Goal: Check status: Check status

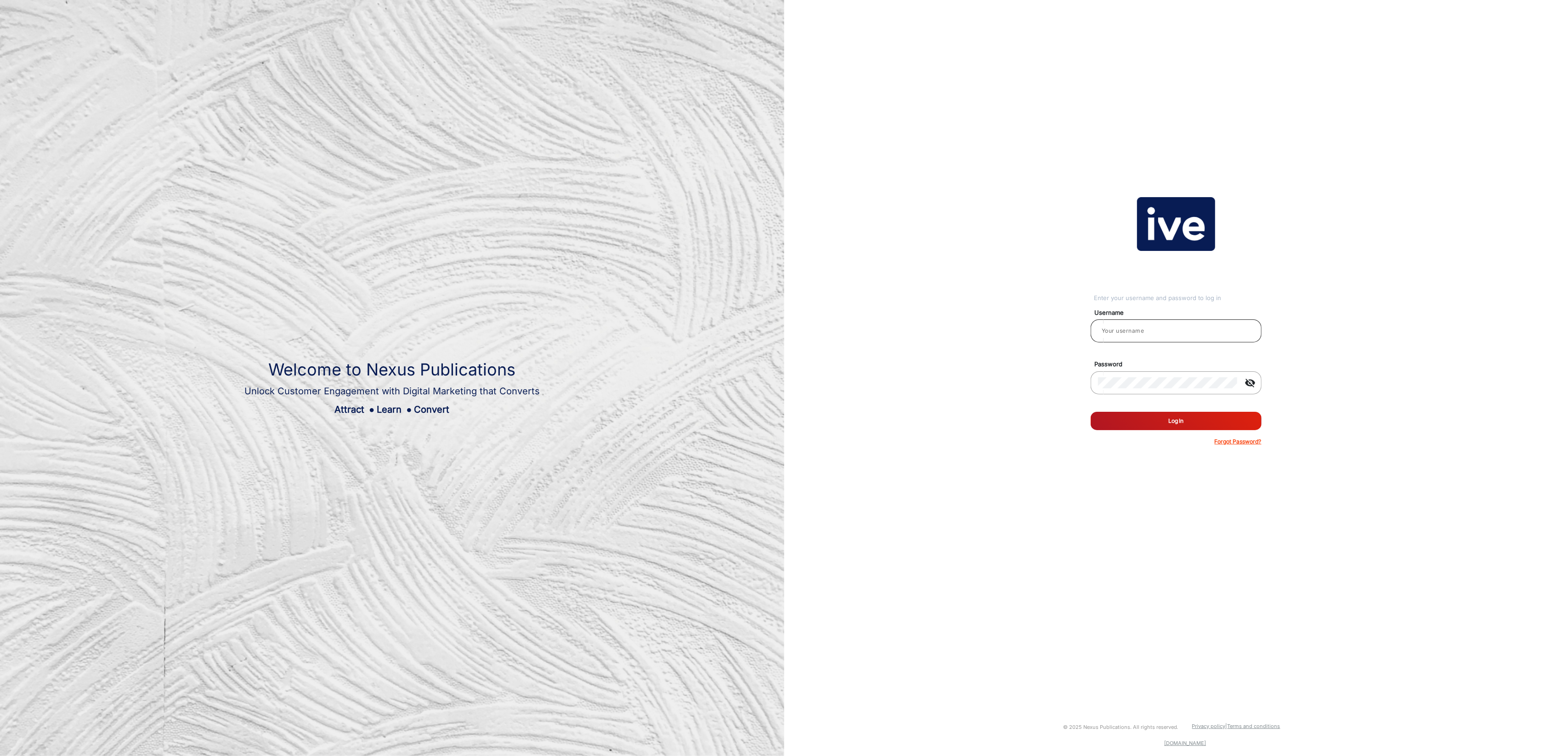
click at [1136, 331] on input "email" at bounding box center [1176, 331] width 156 height 11
type input "[PERSON_NAME]"
click at [1182, 426] on button "Log In" at bounding box center [1176, 421] width 171 height 19
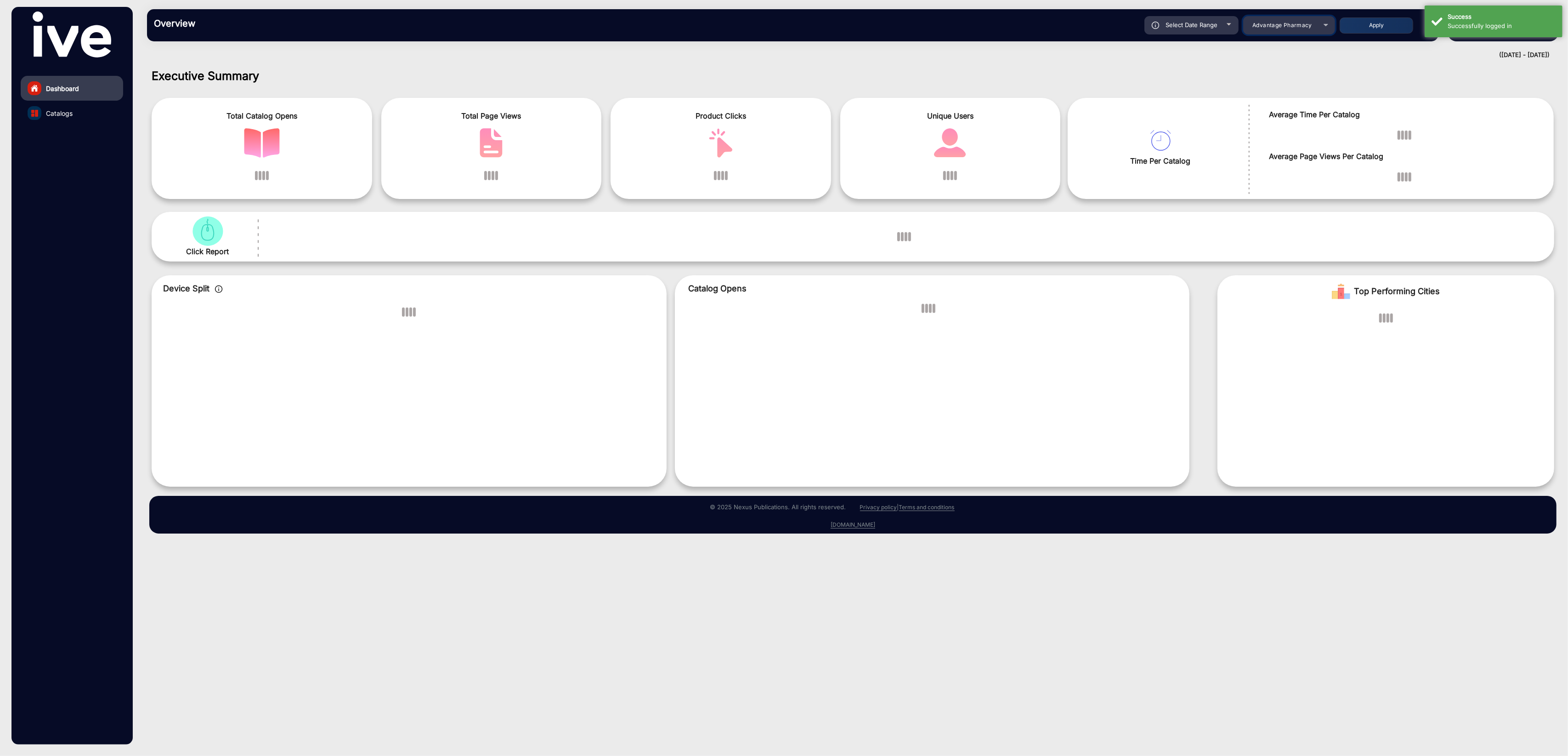
click at [1296, 22] on span "Advantage Pharmacy" at bounding box center [1283, 25] width 60 height 7
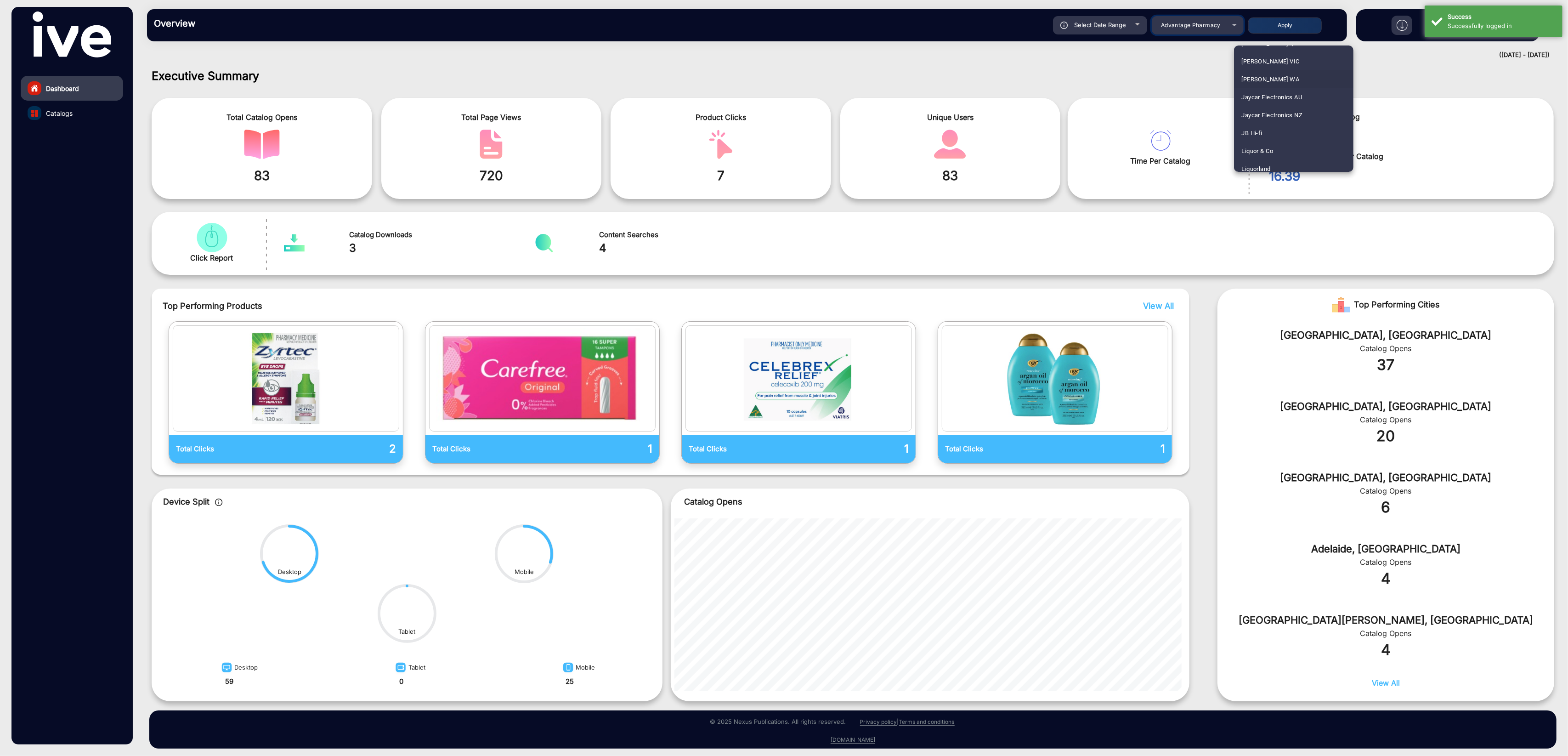
scroll to position [895, 0]
click at [1257, 112] on span "JB Hi-fi" at bounding box center [1252, 112] width 21 height 18
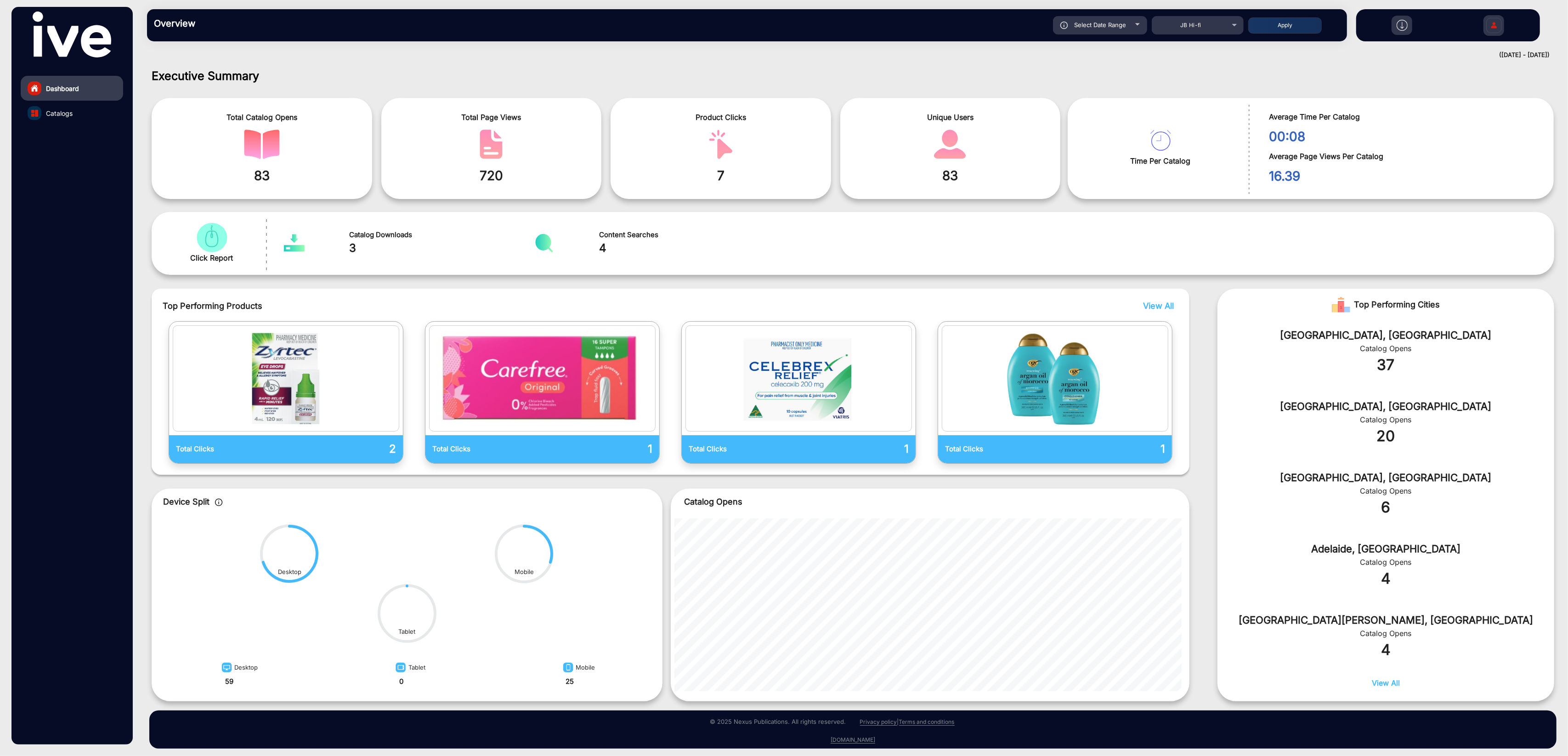
click at [1106, 21] on span "Select Date Range" at bounding box center [1100, 25] width 52 height 7
type input "[DATE]"
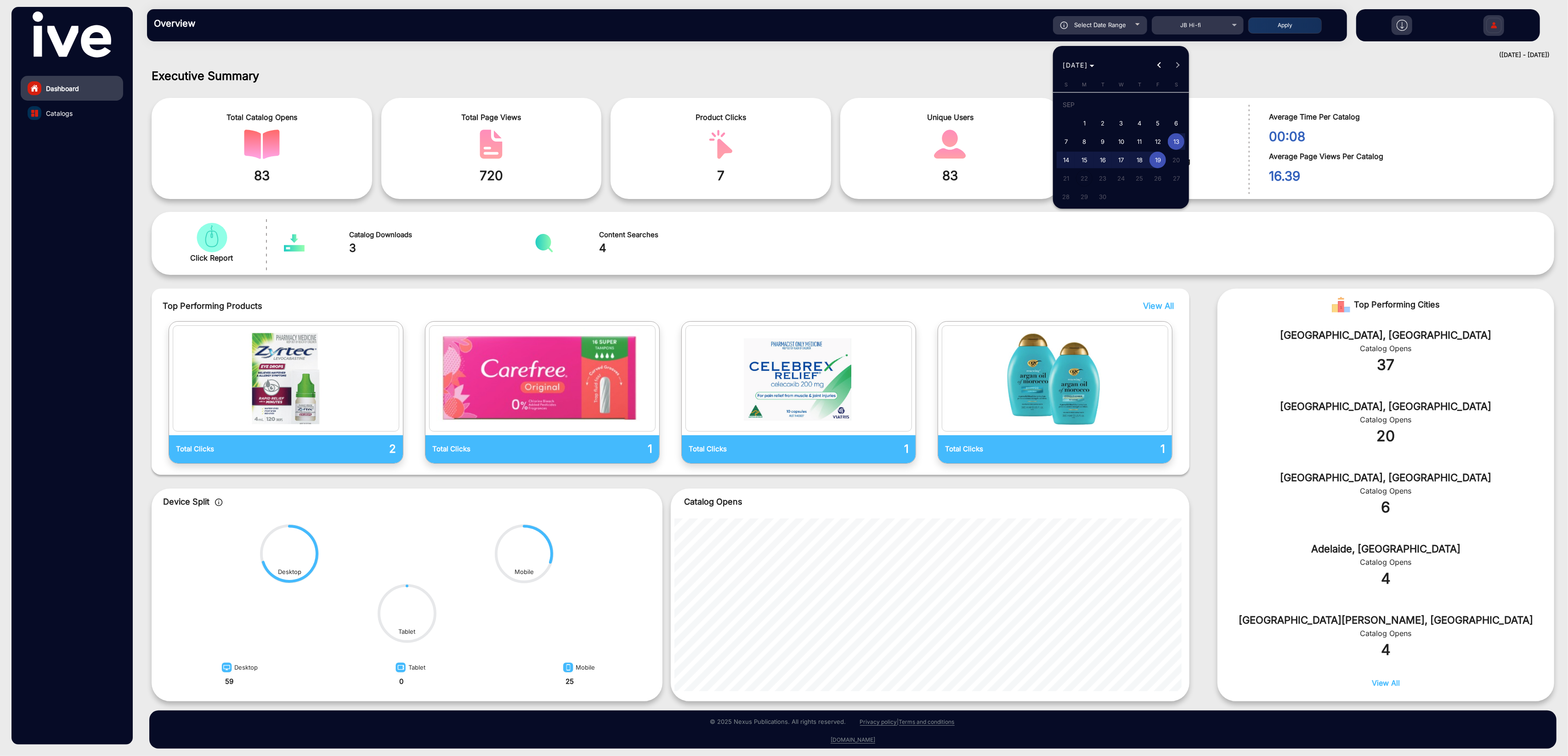
click at [1084, 127] on span "1" at bounding box center [1085, 123] width 16 height 16
type input "[DATE]"
click at [1155, 162] on span "19" at bounding box center [1158, 160] width 16 height 16
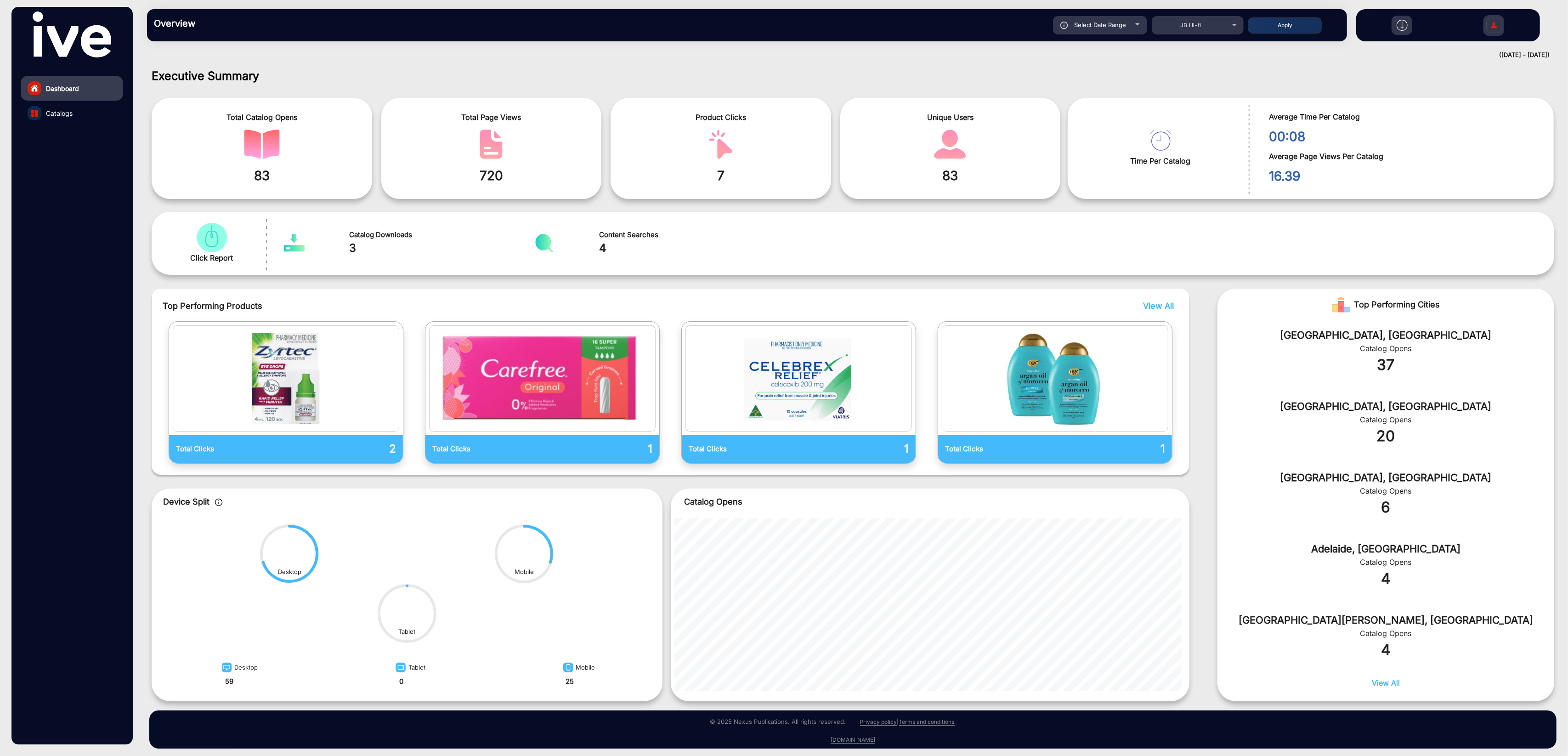
type input "[DATE]"
click at [1282, 30] on button "Apply" at bounding box center [1285, 25] width 74 height 16
type input "[DATE]"
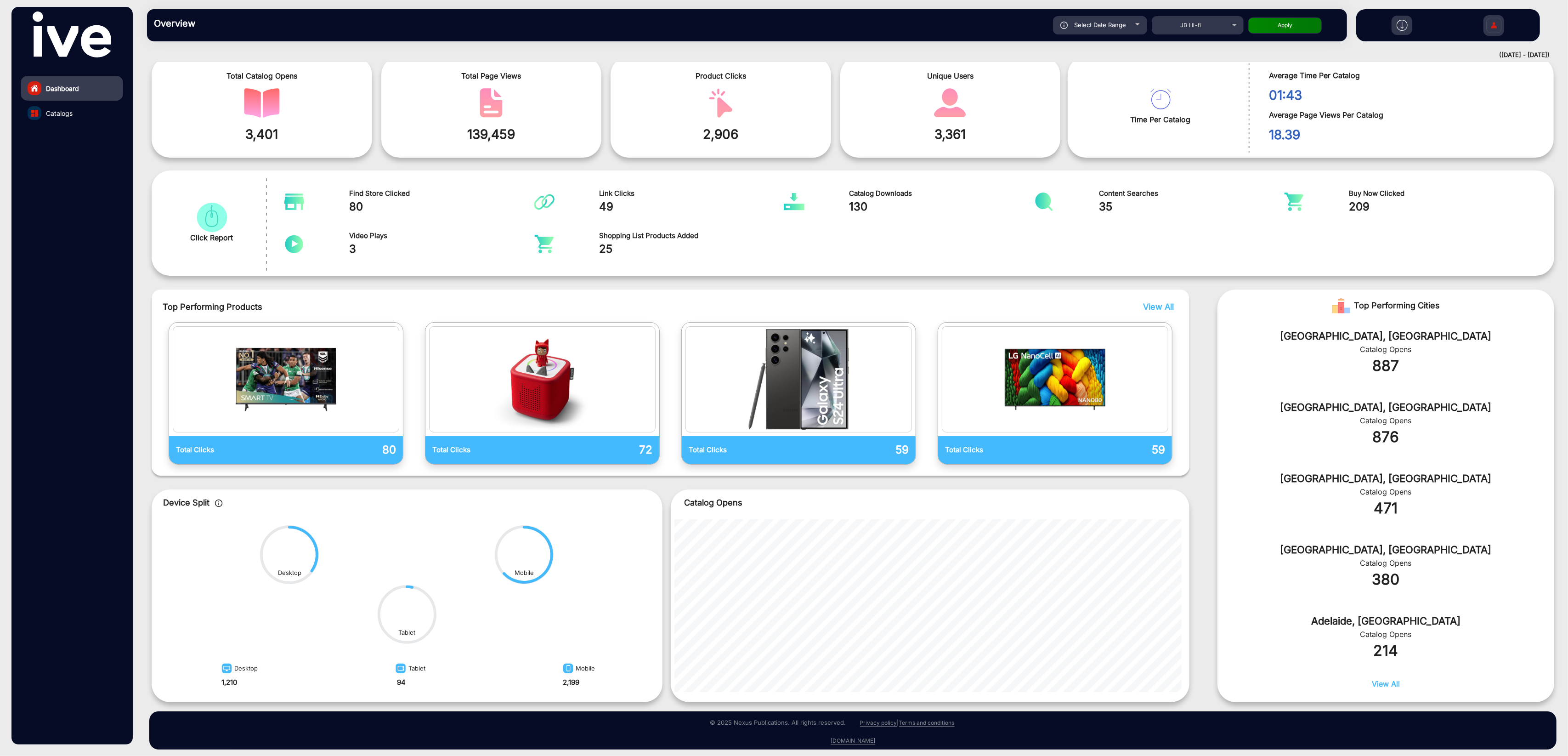
scroll to position [46, 0]
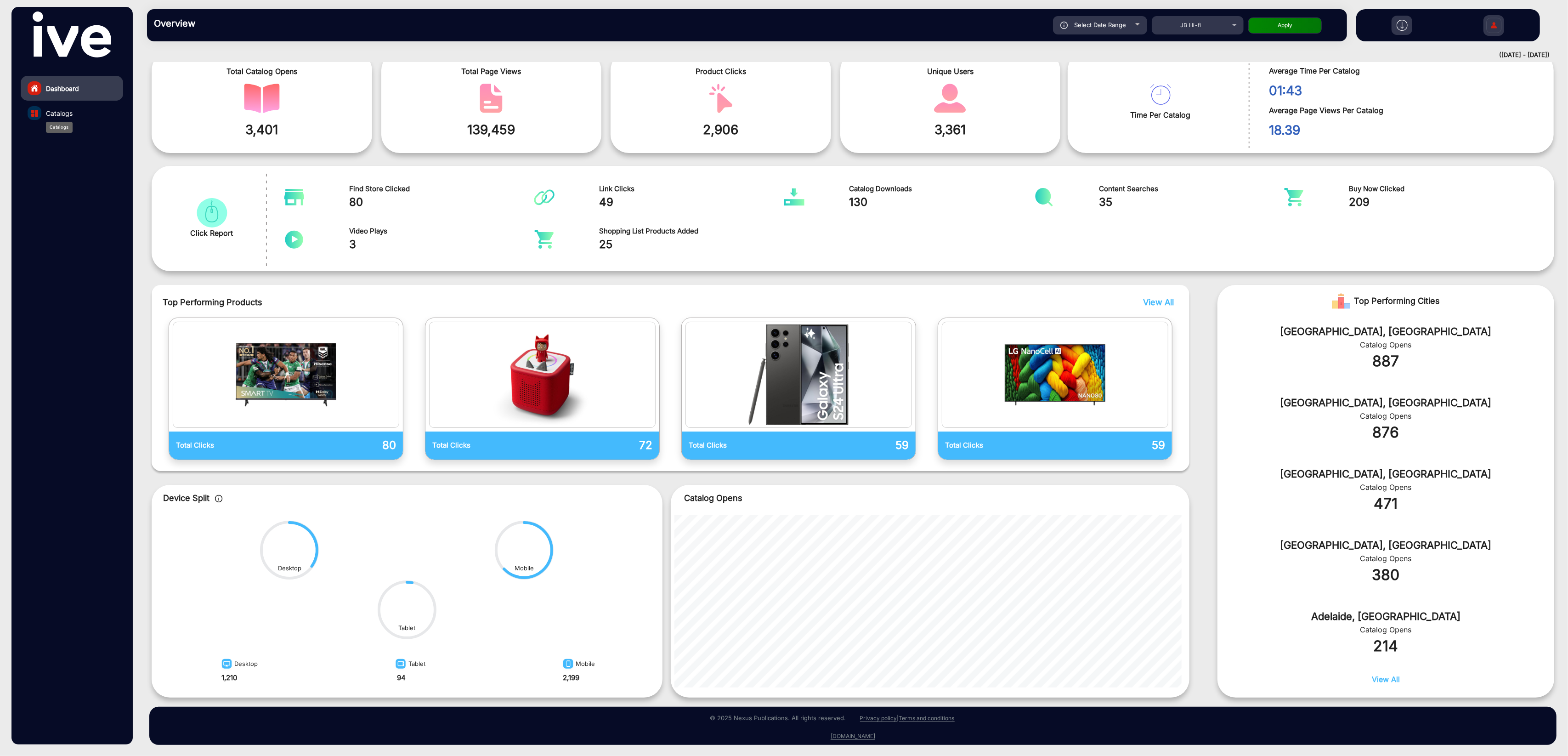
click at [69, 121] on div "Catalogs" at bounding box center [60, 127] width 27 height 11
click at [63, 115] on span "Catalogs" at bounding box center [60, 113] width 27 height 10
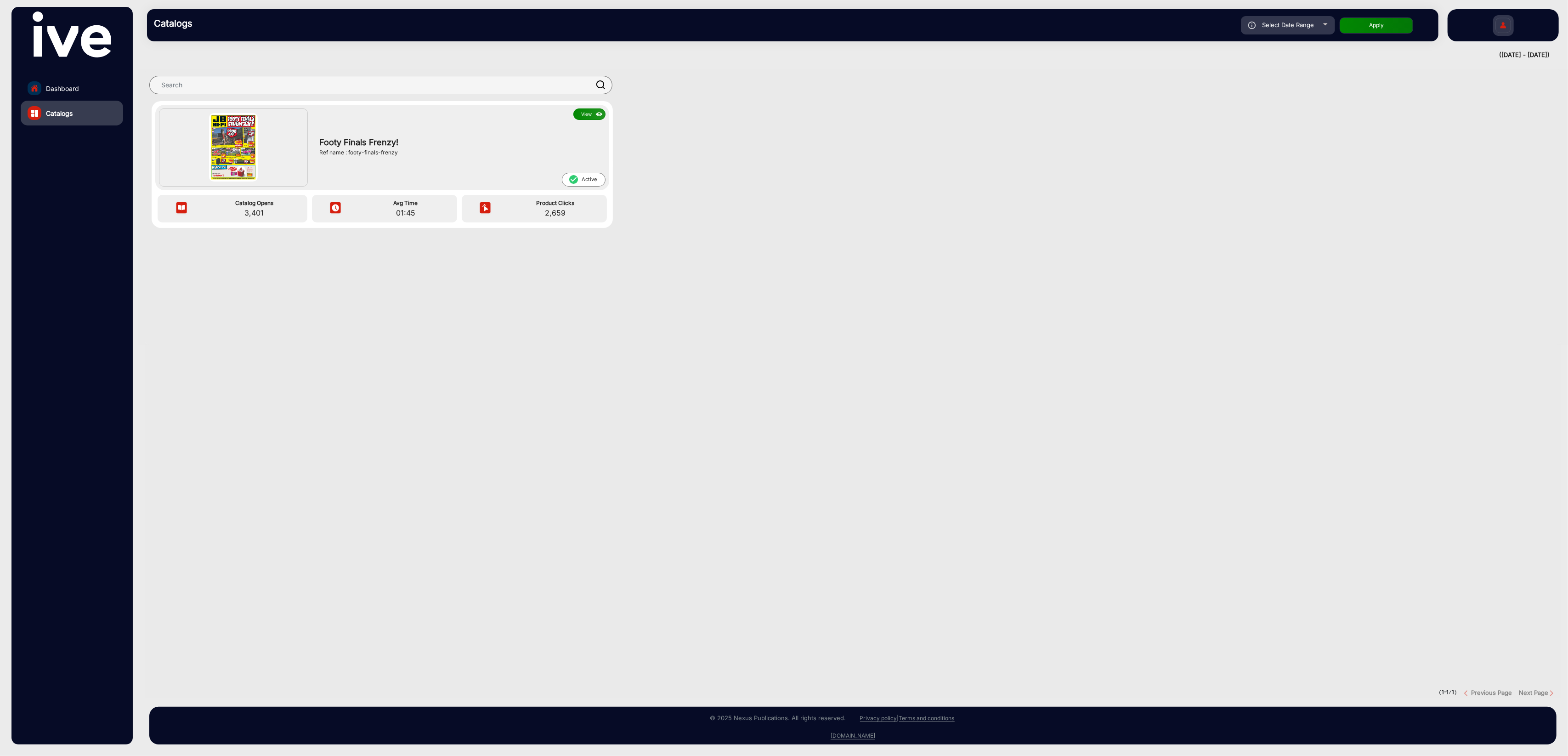
click at [591, 111] on button "View" at bounding box center [589, 114] width 32 height 11
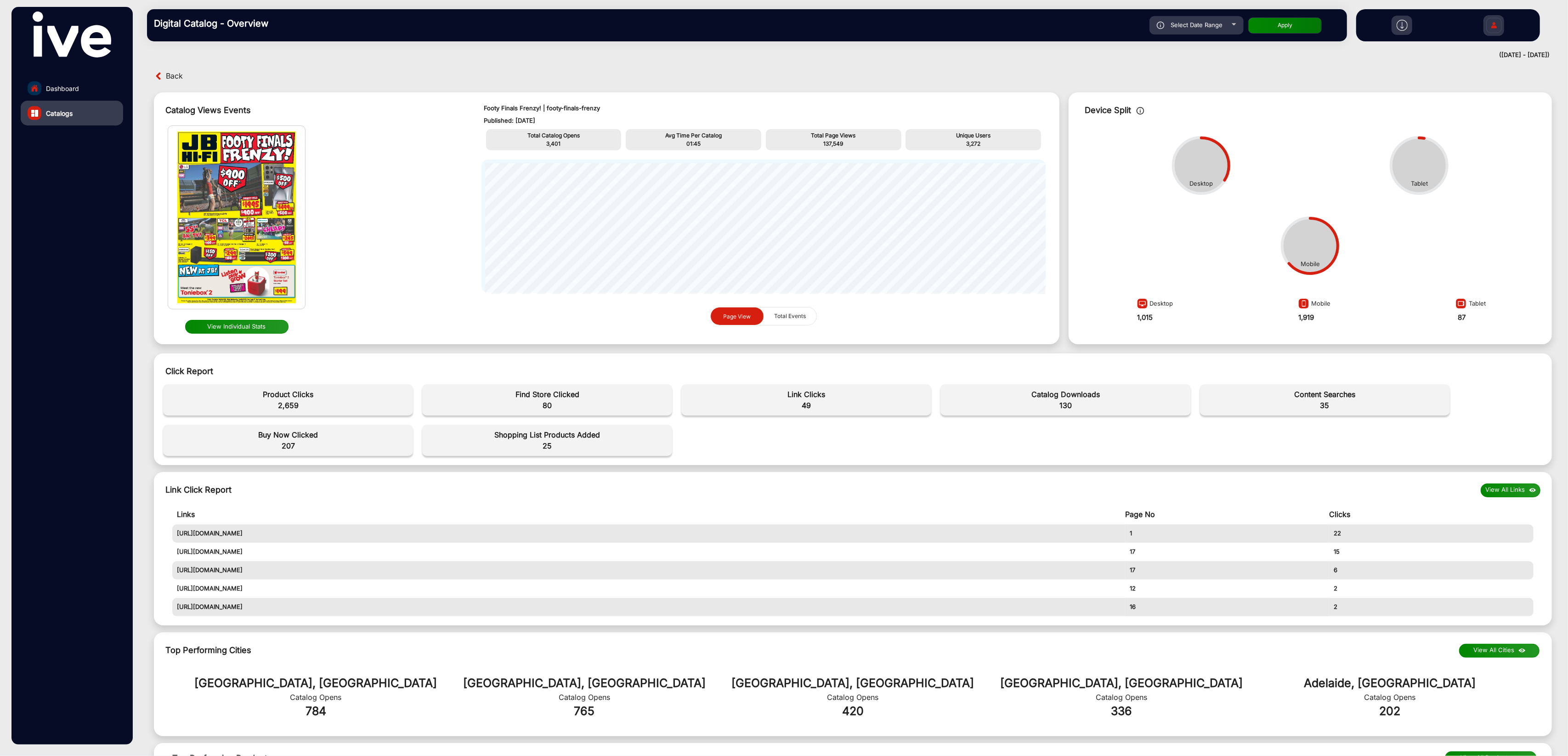
click at [245, 326] on button "View Individual Stats" at bounding box center [237, 326] width 104 height 14
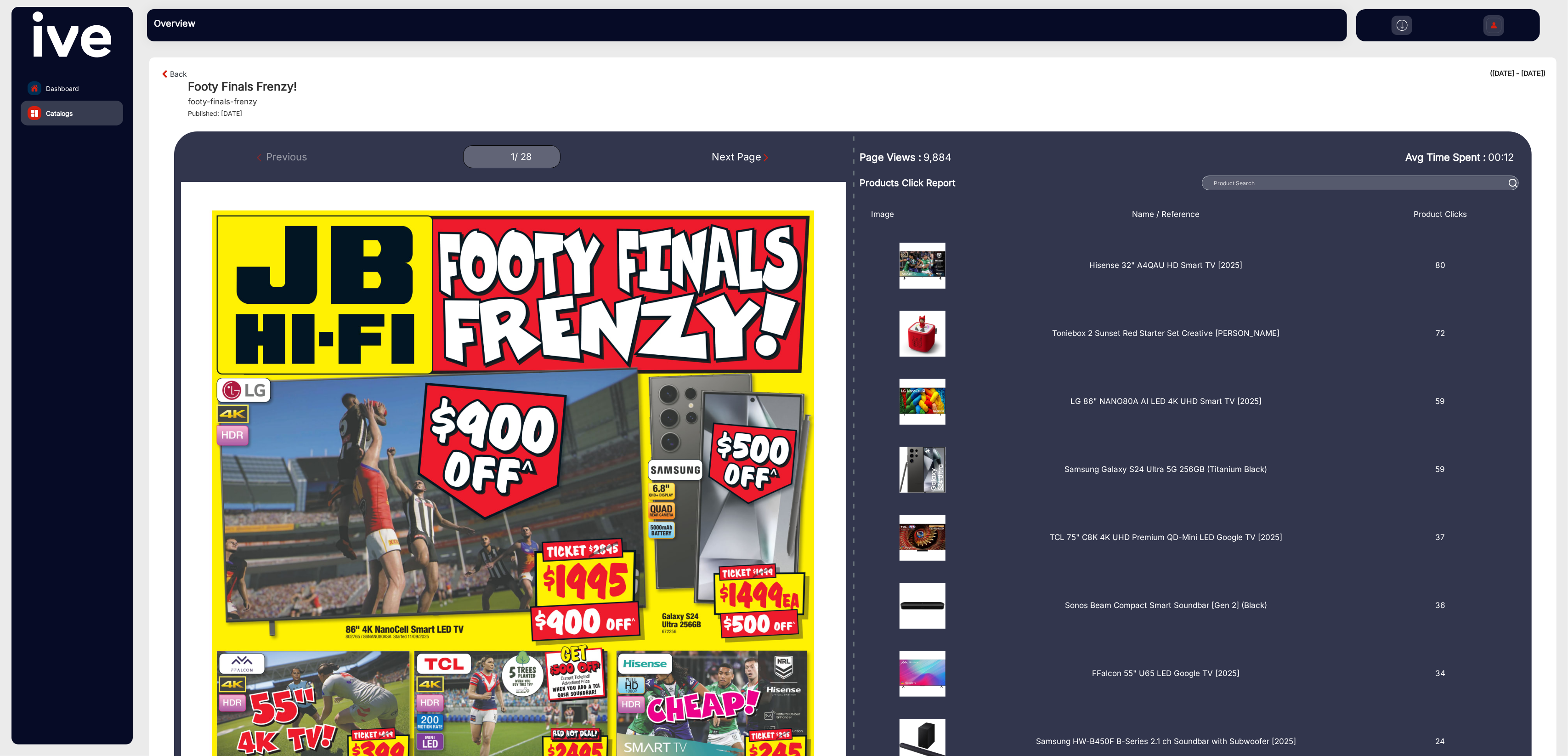
click at [766, 159] on img "Next Page" at bounding box center [766, 157] width 9 height 9
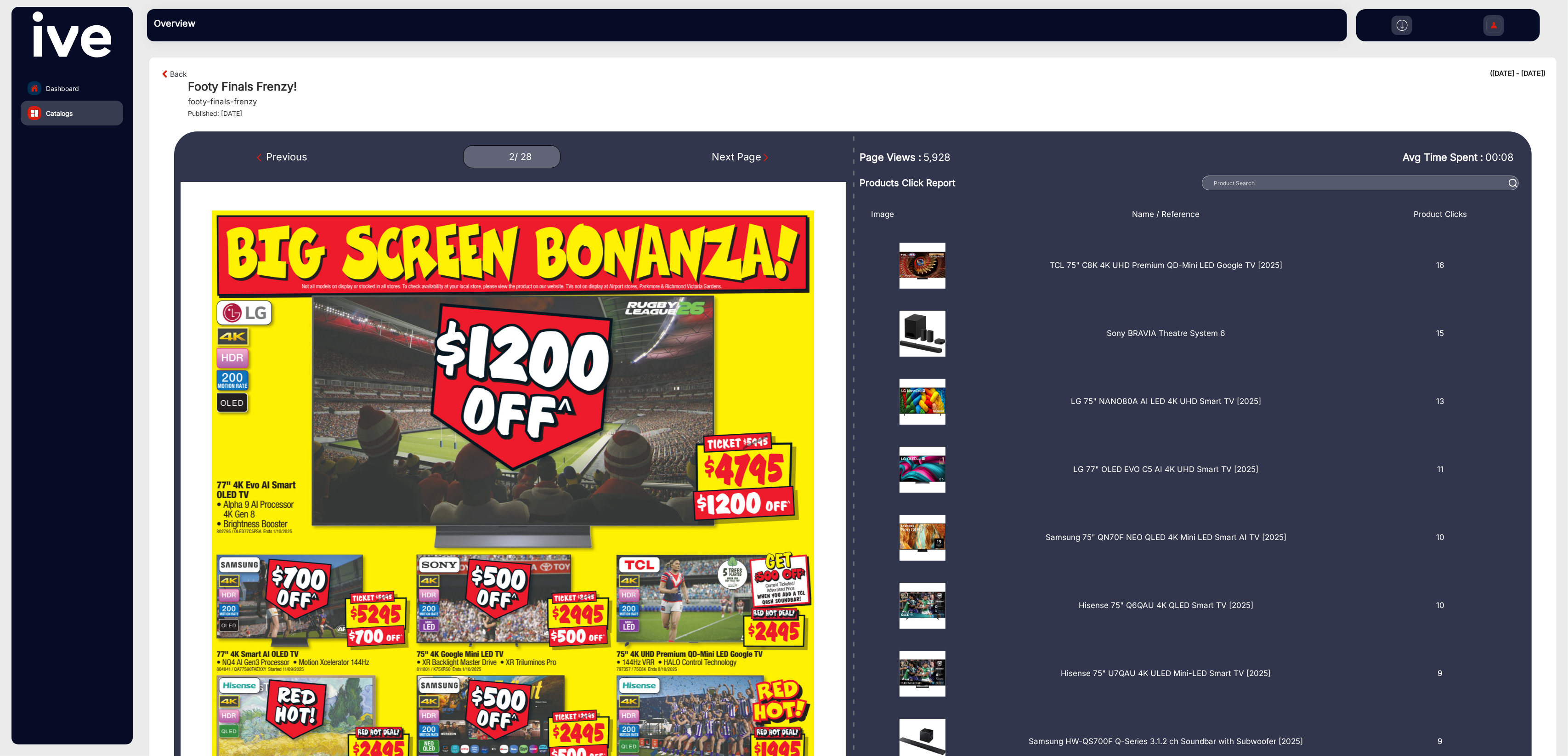
click at [766, 159] on img "Next Page" at bounding box center [766, 157] width 9 height 9
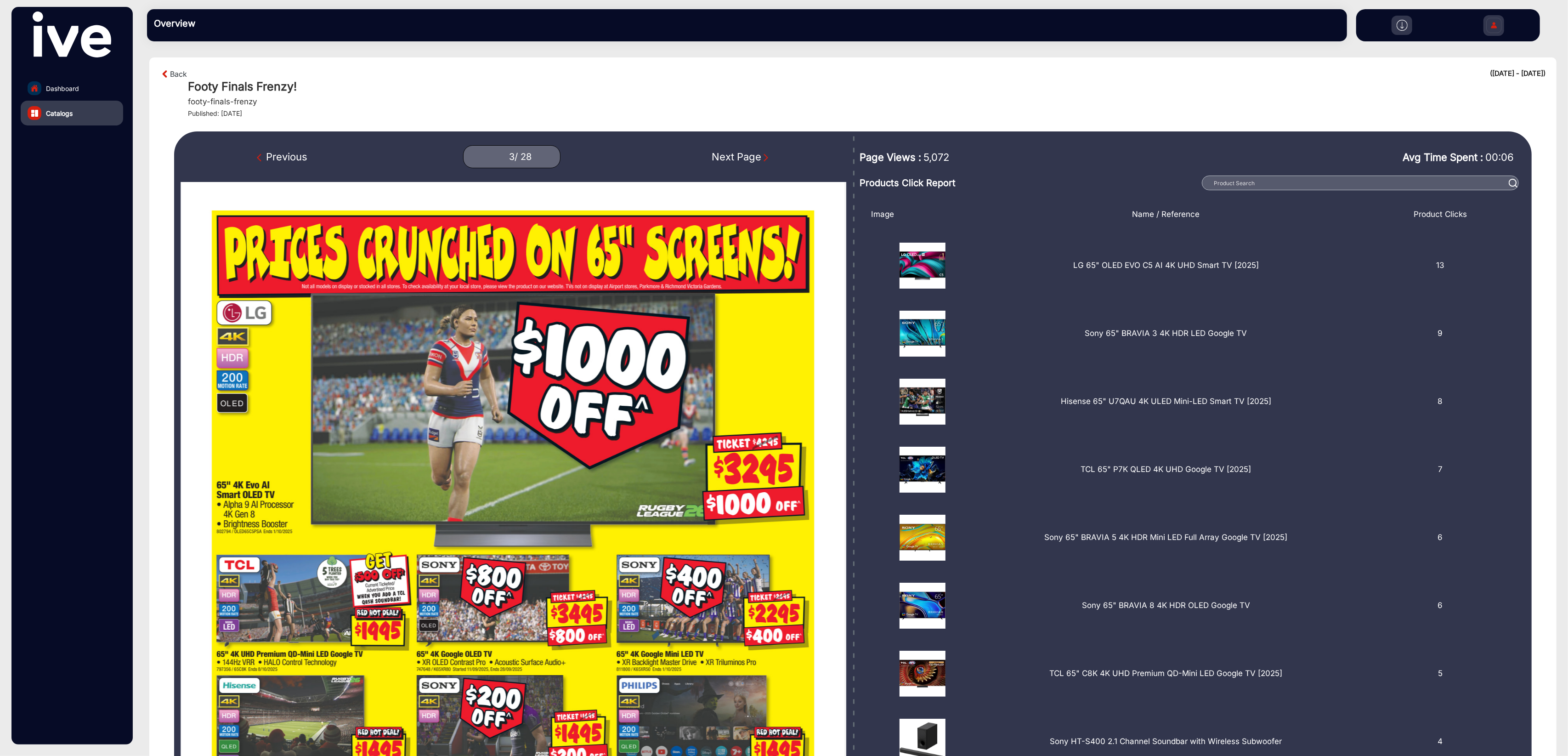
click at [766, 159] on img "Next Page" at bounding box center [766, 157] width 9 height 9
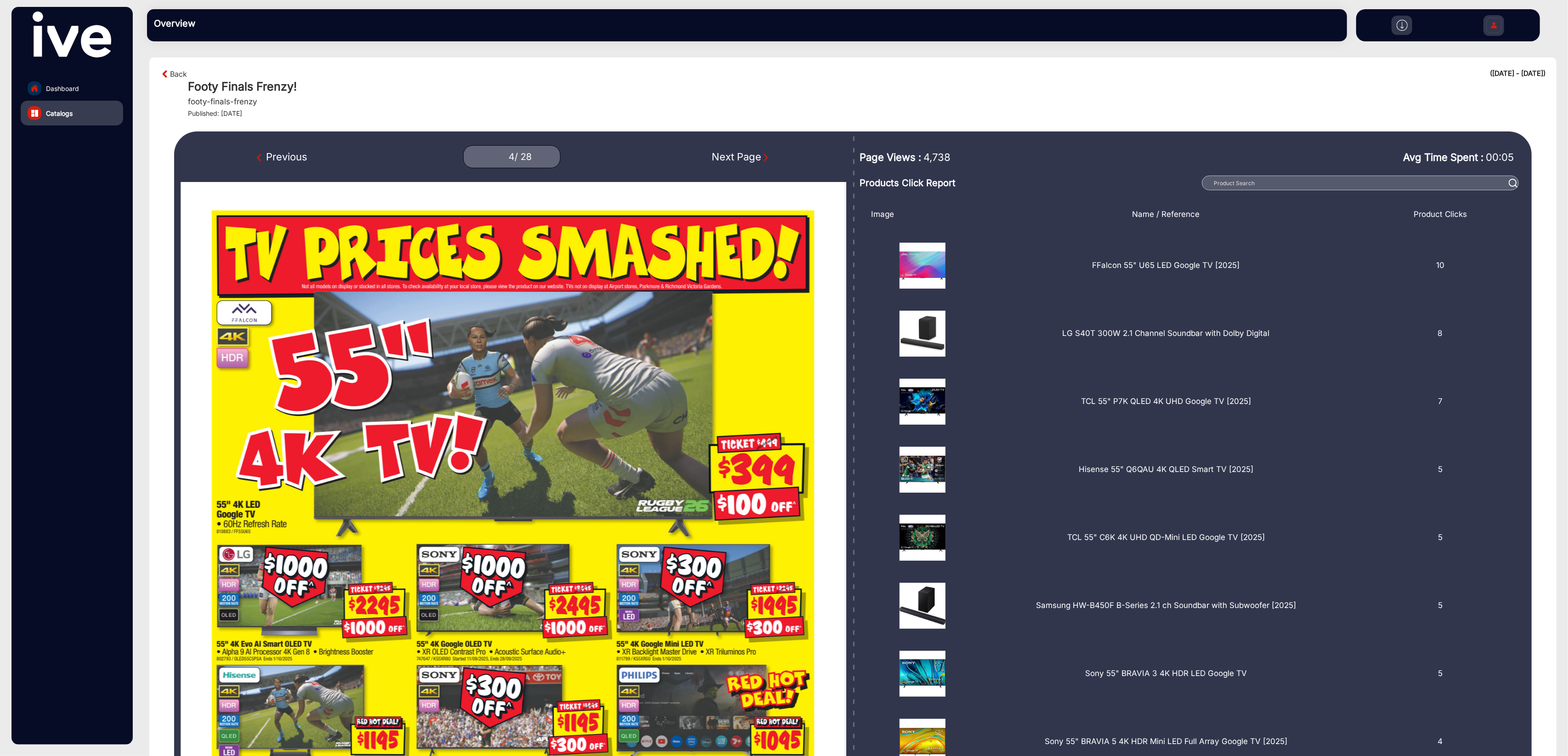
click at [766, 159] on img "Next Page" at bounding box center [766, 157] width 9 height 9
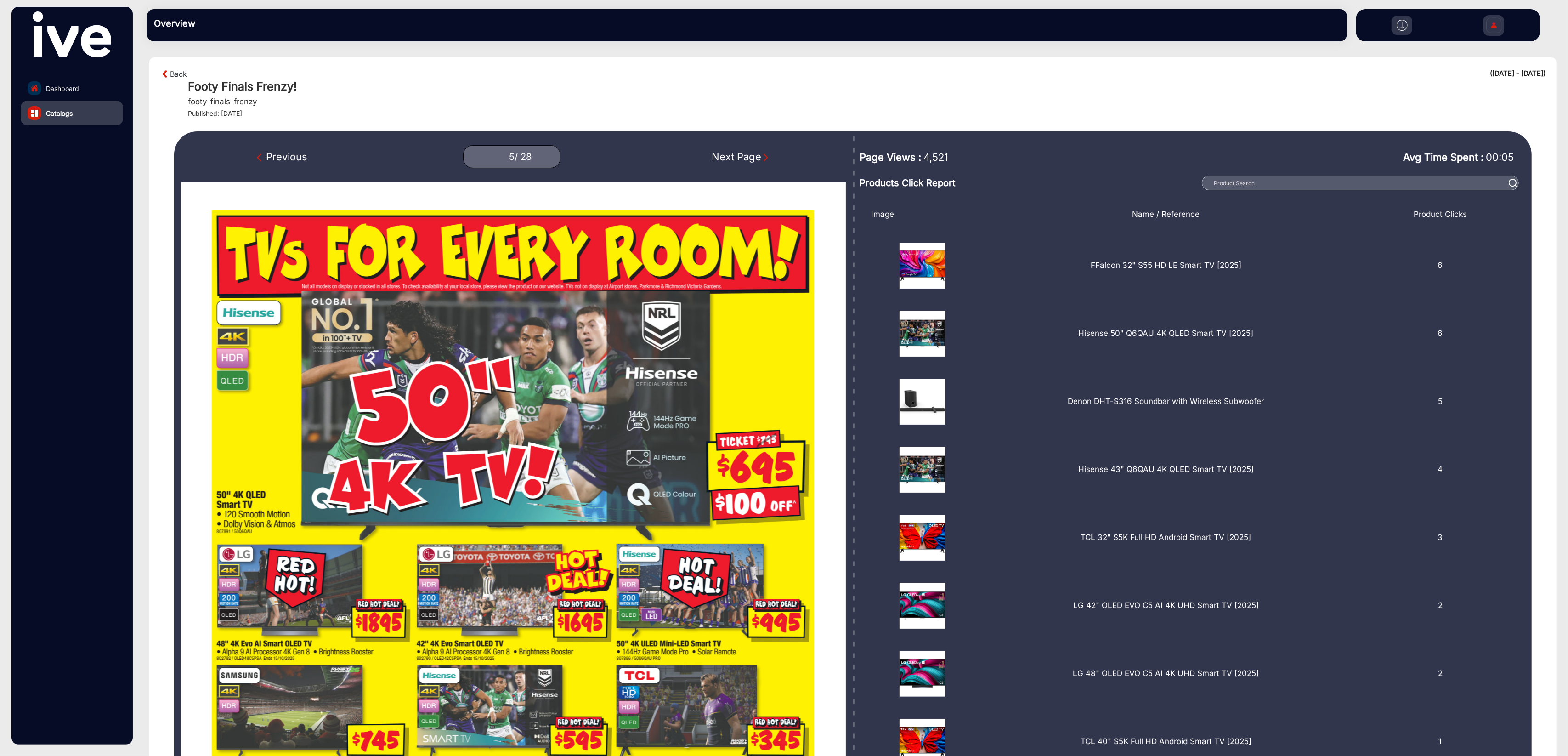
click at [766, 159] on img "Next Page" at bounding box center [766, 157] width 9 height 9
type input "6"
